Goal: Task Accomplishment & Management: Use online tool/utility

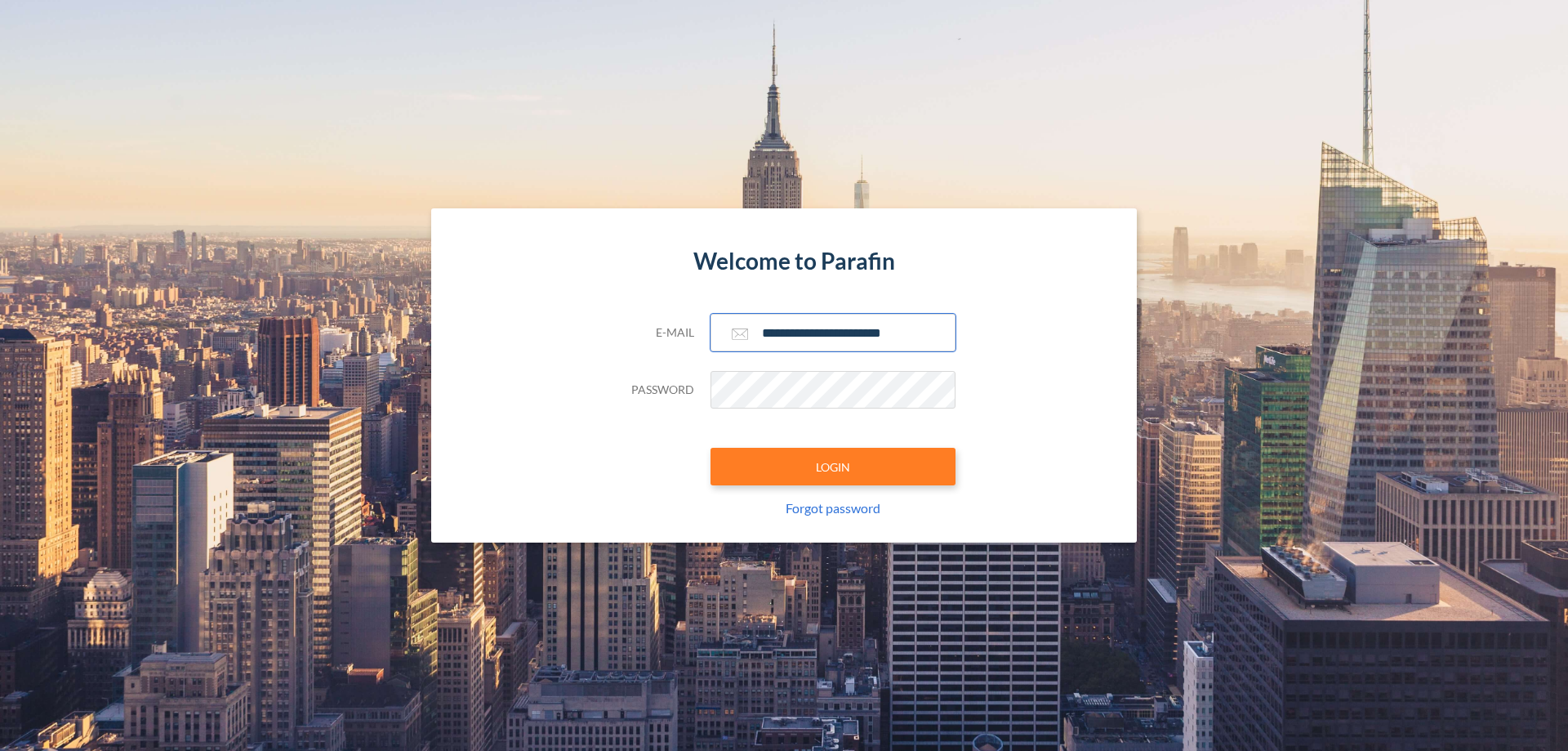
type input "**********"
click at [833, 467] on button "LOGIN" at bounding box center [833, 467] width 245 height 37
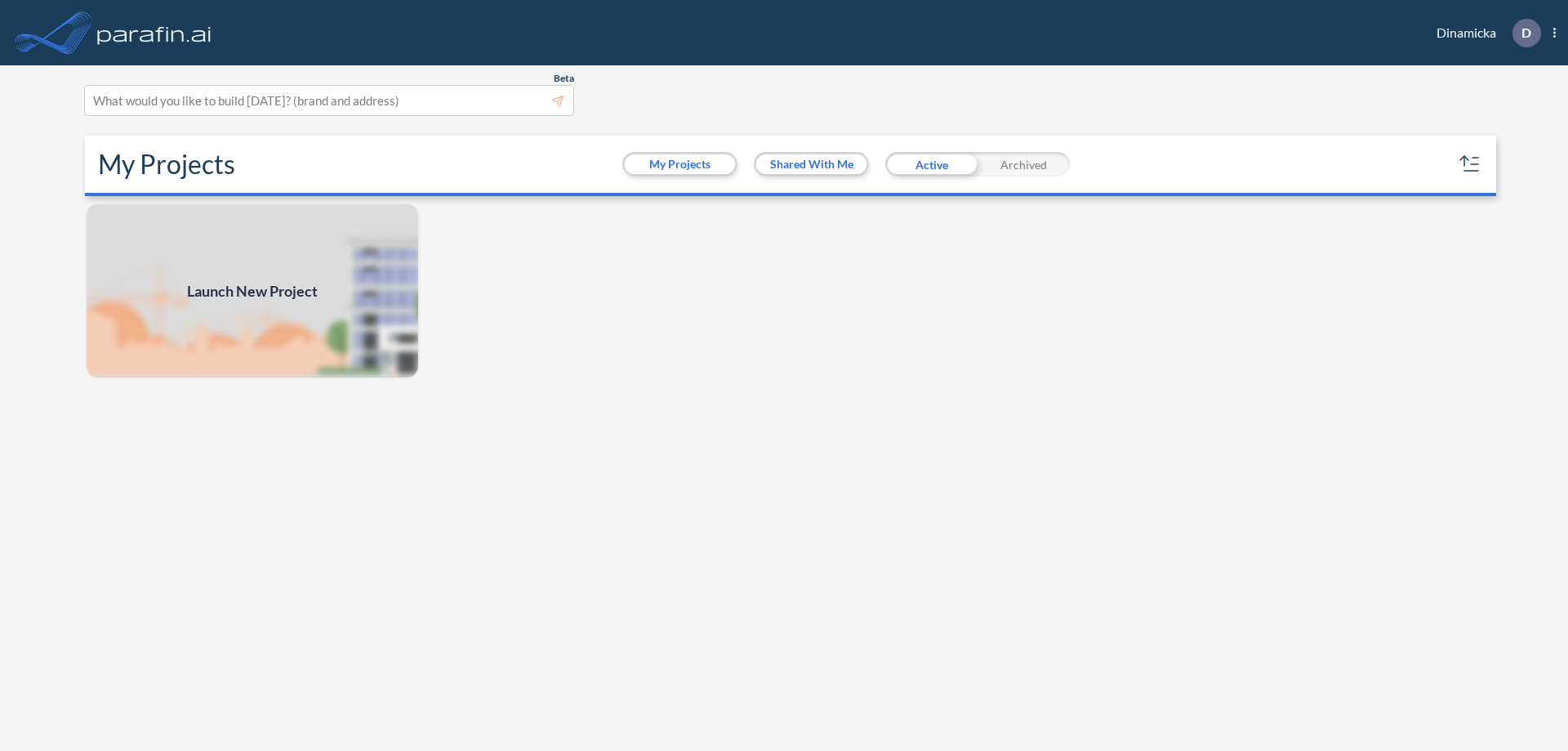
scroll to position [4, 0]
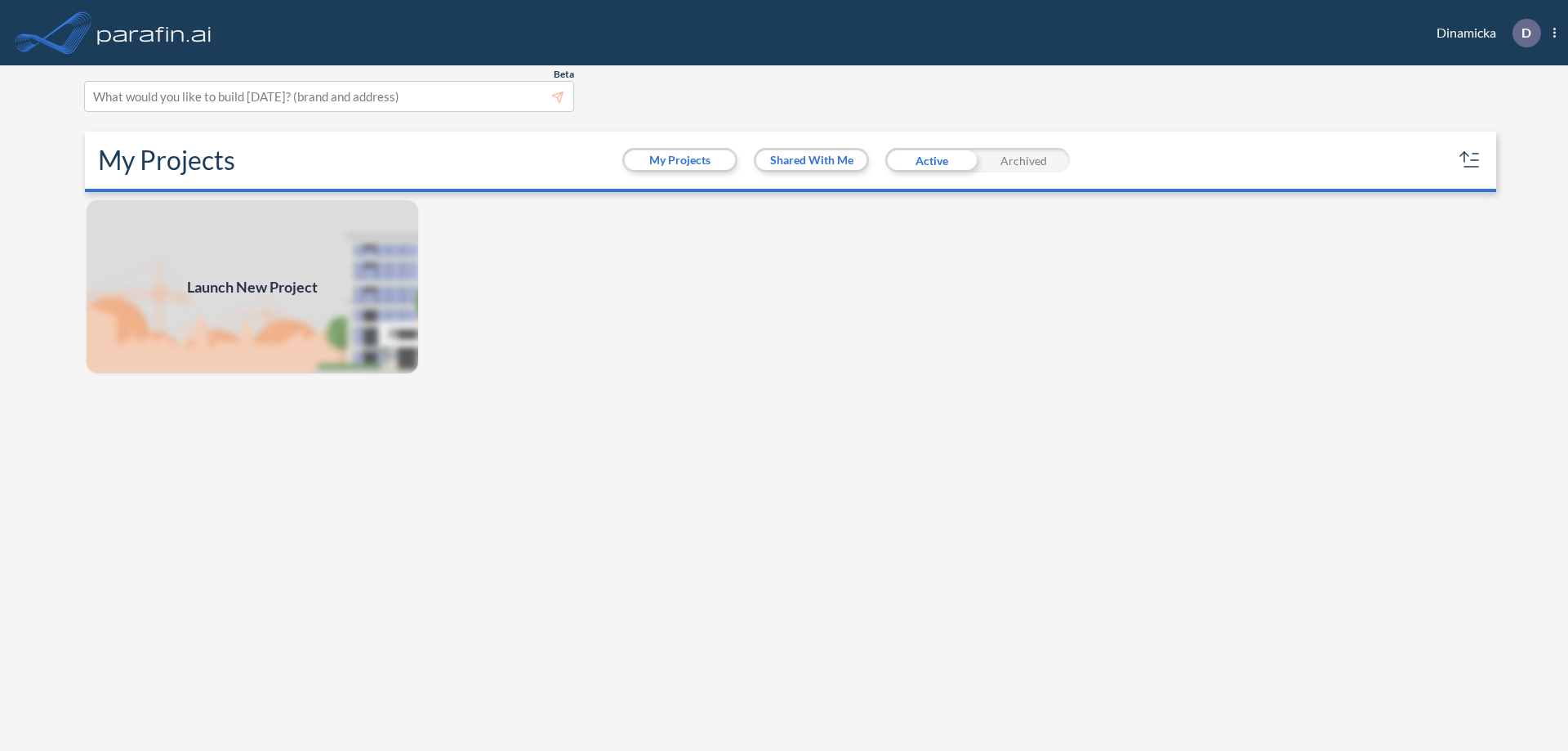
click at [252, 287] on span "Launch New Project" at bounding box center [252, 287] width 131 height 22
